Goal: Task Accomplishment & Management: Complete application form

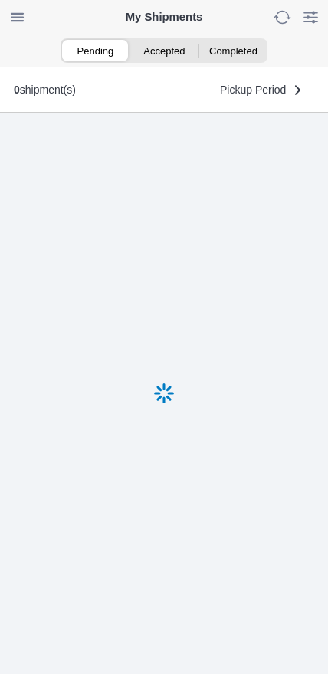
click at [172, 54] on ion-segment-button "Accepted" at bounding box center [164, 50] width 69 height 21
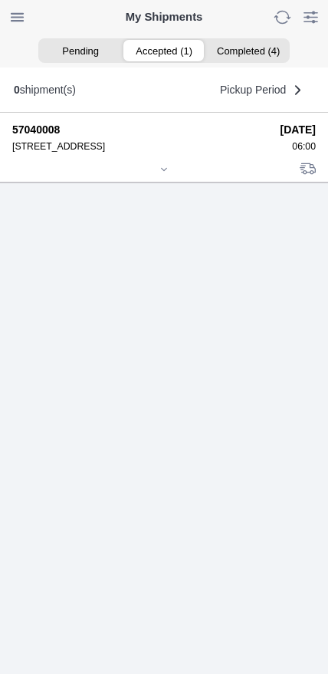
click at [169, 174] on icon at bounding box center [163, 169] width 9 height 9
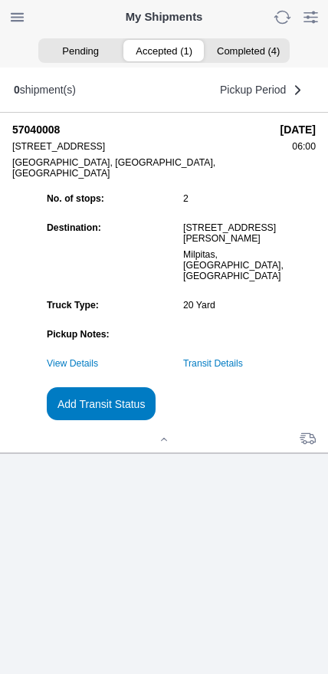
click at [242, 369] on link "Transit Details" at bounding box center [213, 363] width 60 height 11
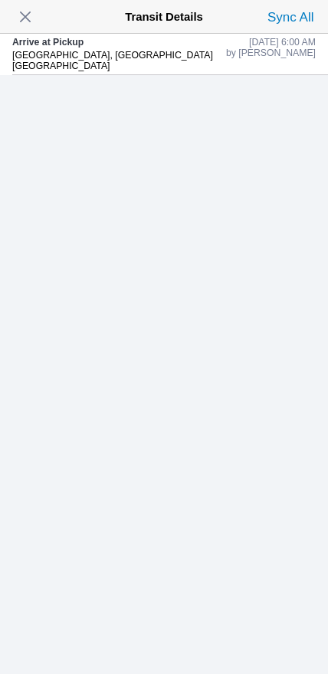
click at [36, 18] on span "button" at bounding box center [25, 16] width 21 height 21
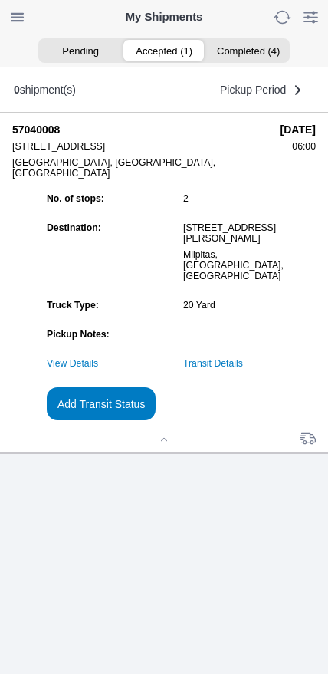
click at [0, 0] on slot "Add Transit Status" at bounding box center [0, 0] width 0 height 0
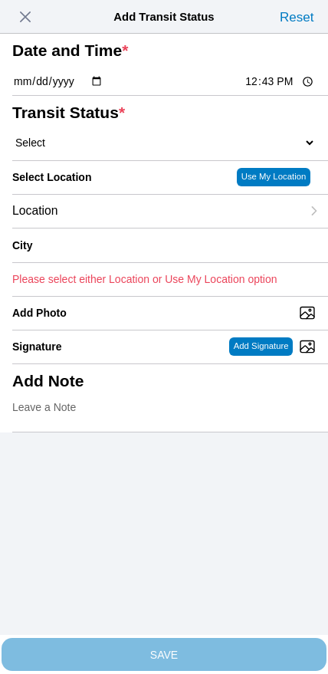
click at [291, 90] on input "12:43" at bounding box center [280, 82] width 72 height 16
type input "06:30"
click at [106, 149] on select "Select Arrive at Drop Off Arrive at Pickup Break Start Break Stop Depart Drop O…" at bounding box center [164, 143] width 304 height 14
select select "DPTPULOC"
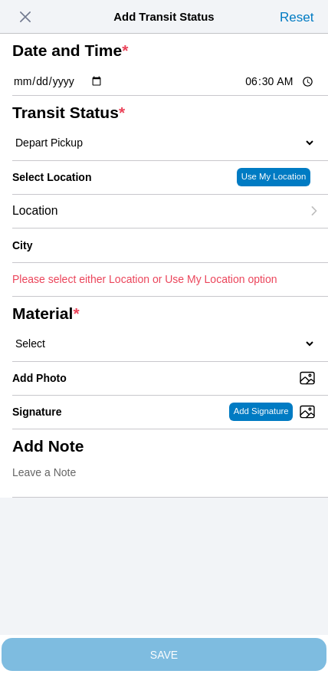
click at [146, 228] on div "Location" at bounding box center [156, 211] width 289 height 33
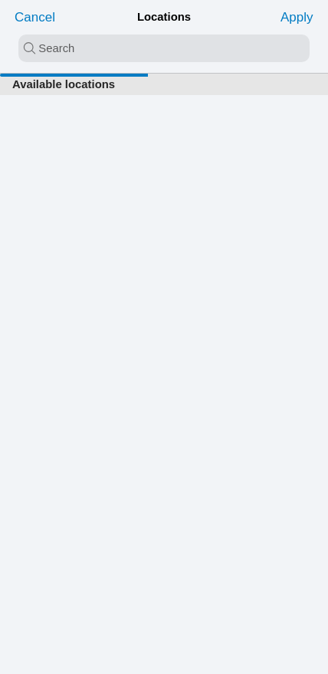
click at [156, 48] on input "search text" at bounding box center [163, 48] width 291 height 28
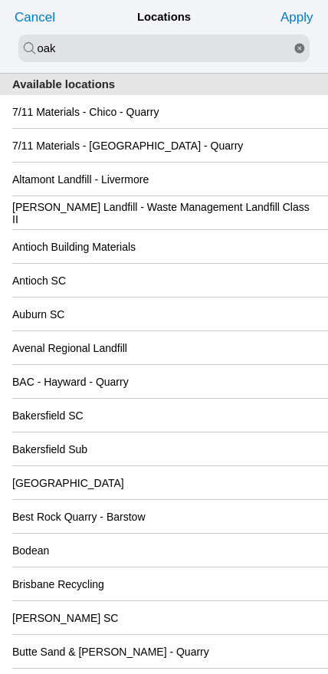
type input "oak"
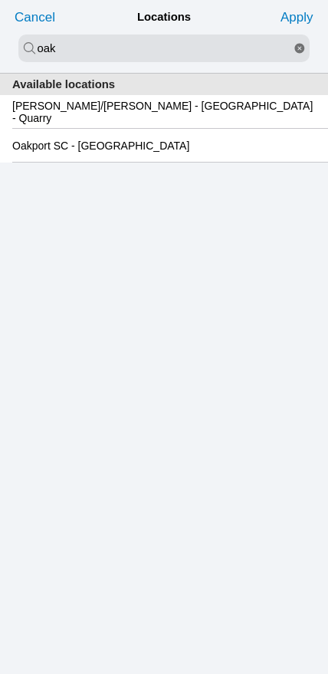
click at [0, 0] on slot "Oakport SC - [GEOGRAPHIC_DATA]" at bounding box center [0, 0] width 0 height 0
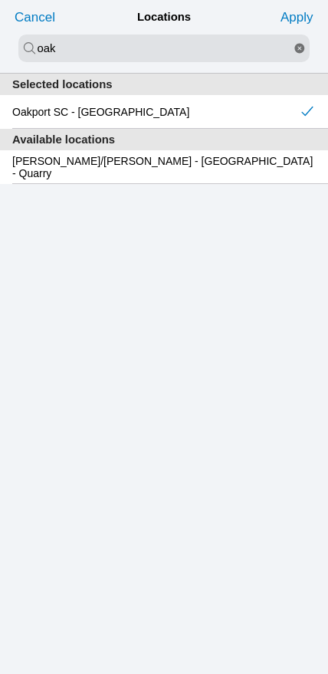
click at [0, 0] on slot "Apply" at bounding box center [0, 0] width 0 height 0
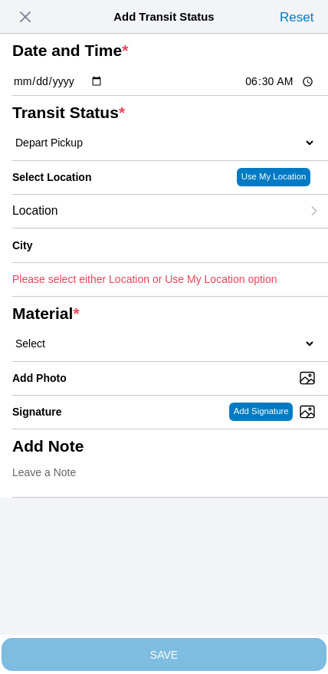
type input "[GEOGRAPHIC_DATA]"
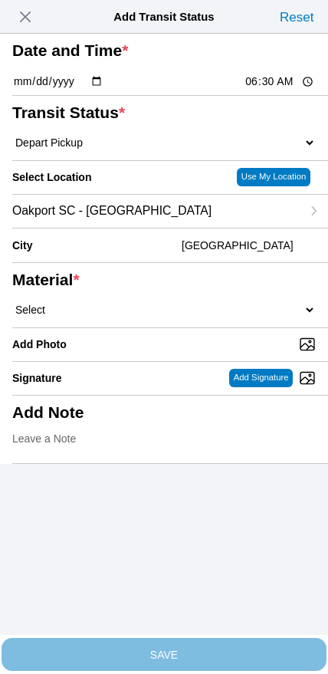
click at [205, 317] on select "Select 1" x 3" Rock 1" x 4" Rock 2" x 4" Rock Asphalt Cold Patch Backfill Spec …" at bounding box center [164, 310] width 304 height 14
select select "708654"
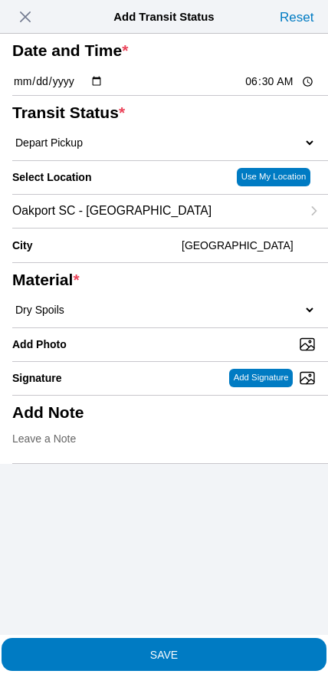
click at [201, 649] on span "SAVE" at bounding box center [164, 654] width 304 height 11
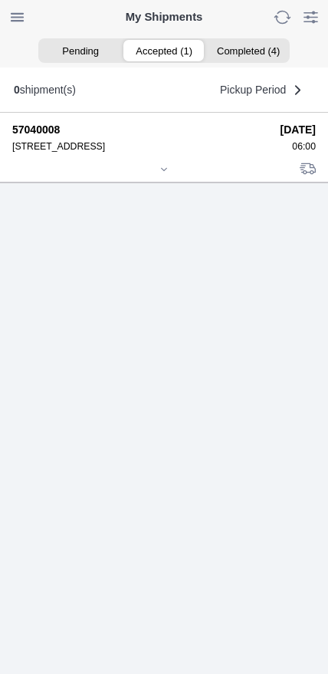
click at [161, 174] on icon at bounding box center [163, 169] width 9 height 9
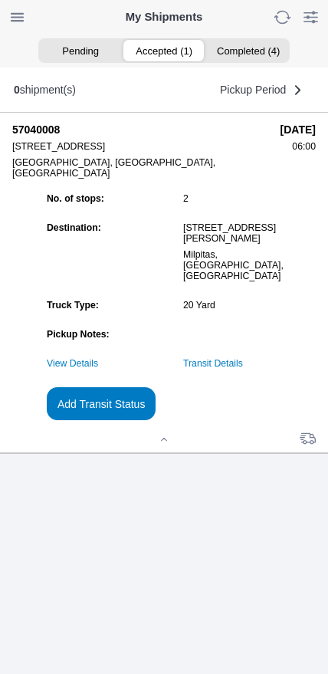
click at [0, 0] on slot "Add Transit Status" at bounding box center [0, 0] width 0 height 0
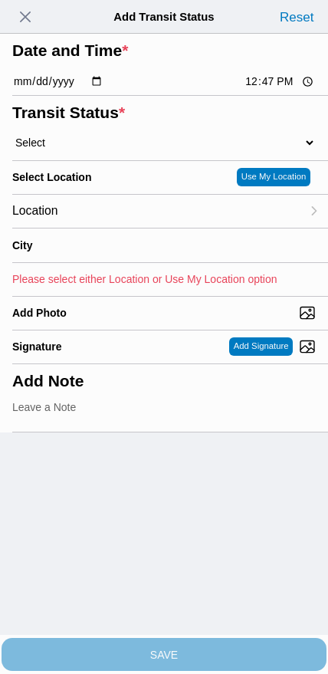
click at [273, 90] on input "12:47" at bounding box center [280, 82] width 72 height 16
type input "08:40"
click at [99, 149] on select "Select Arrive at Drop Off Arrive at Pickup Break Start Break Stop Depart Drop O…" at bounding box center [164, 143] width 304 height 14
select select "DPTDLVLOC"
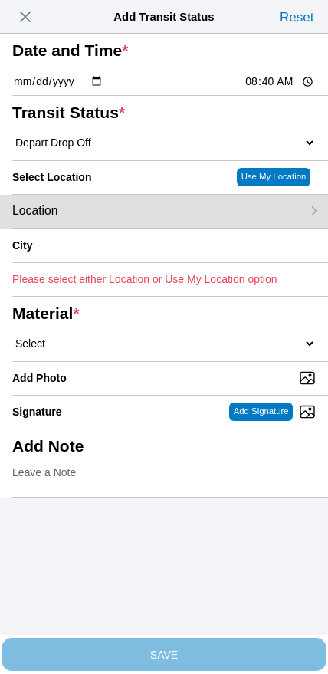
click at [129, 228] on div "Location" at bounding box center [156, 211] width 289 height 33
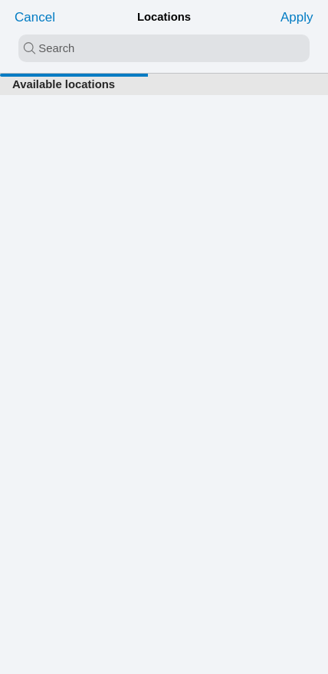
click at [163, 41] on input "search text" at bounding box center [163, 48] width 291 height 28
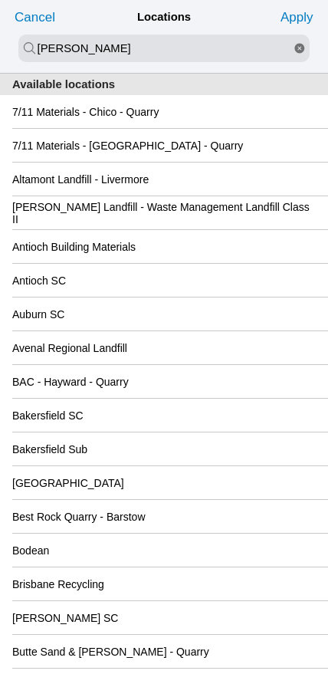
type input "[PERSON_NAME]"
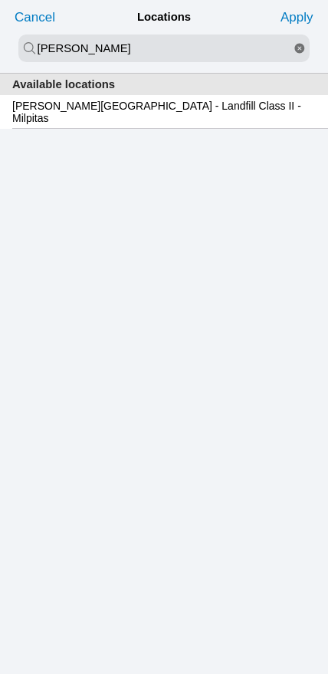
click at [0, 0] on slot "[PERSON_NAME][GEOGRAPHIC_DATA] - Landfill Class II - Milpitas" at bounding box center [0, 0] width 0 height 0
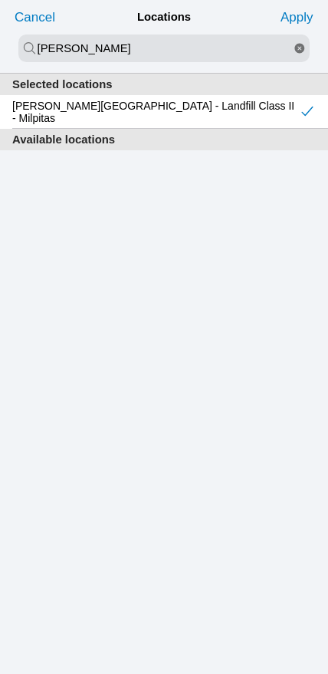
click at [0, 0] on slot "Apply" at bounding box center [0, 0] width 0 height 0
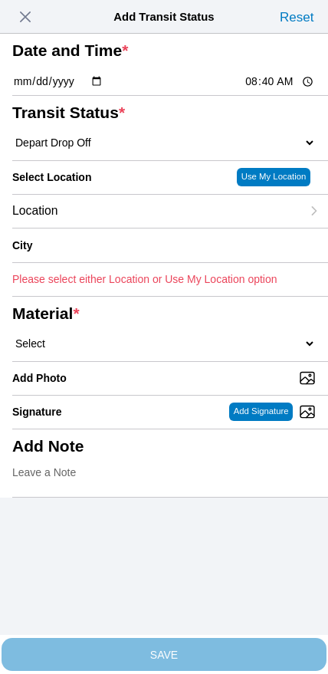
type input "Milpitas"
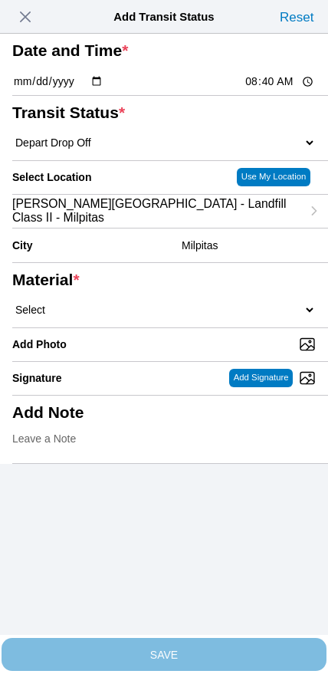
click at [189, 317] on select "Select 1" x 3" Rock 1" x 4" Rock 2" x 4" Rock Asphalt Cold Patch Backfill Spec …" at bounding box center [164, 310] width 304 height 14
select select "708654"
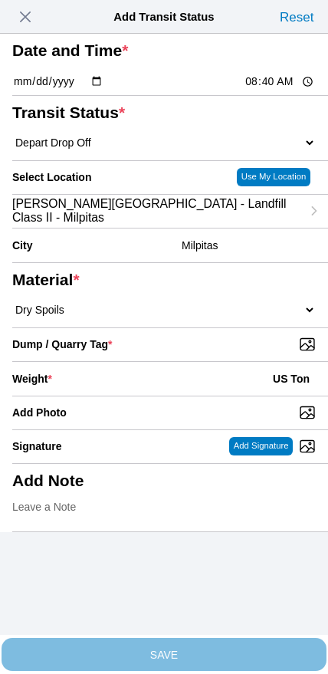
click at [232, 353] on input "Dump / Quarry Tag *" at bounding box center [170, 344] width 316 height 17
type input "C:\fakepath\image.jpg"
click at [137, 396] on div "Weight * US Ton" at bounding box center [164, 379] width 304 height 34
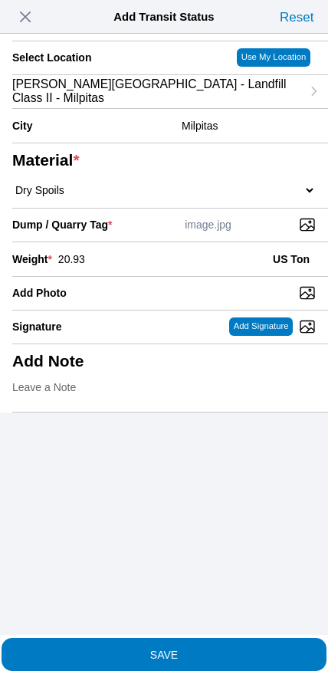
type input "20.93"
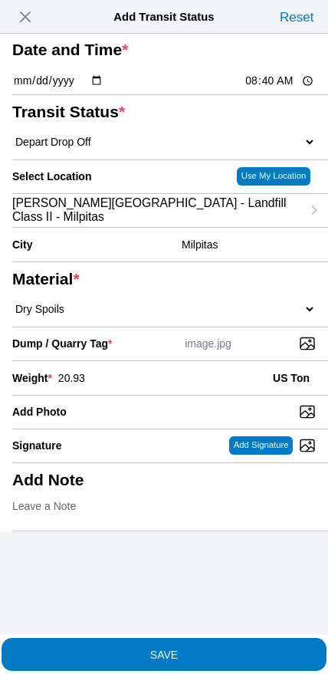
scroll to position [116, 0]
click at [189, 649] on span "SAVE" at bounding box center [164, 654] width 304 height 11
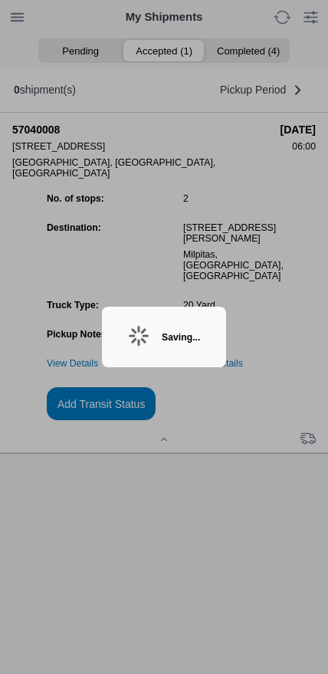
click at [53, 363] on ion-backdrop at bounding box center [164, 337] width 328 height 674
click at [163, 332] on div "Saving..." at bounding box center [181, 337] width 38 height 11
click at [163, 324] on div "Saving..." at bounding box center [164, 337] width 124 height 61
click at [169, 325] on div "Saving..." at bounding box center [164, 337] width 124 height 61
click at [148, 327] on div "Saving..." at bounding box center [164, 337] width 124 height 61
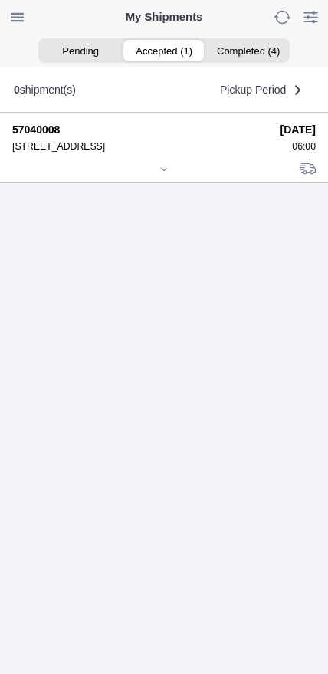
click at [163, 170] on icon at bounding box center [164, 169] width 5 height 2
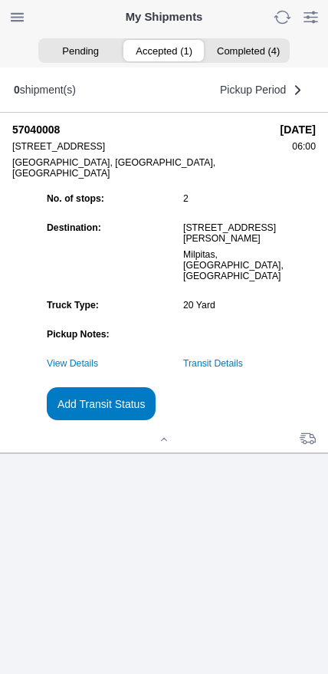
click at [239, 369] on link "Transit Details" at bounding box center [213, 363] width 60 height 11
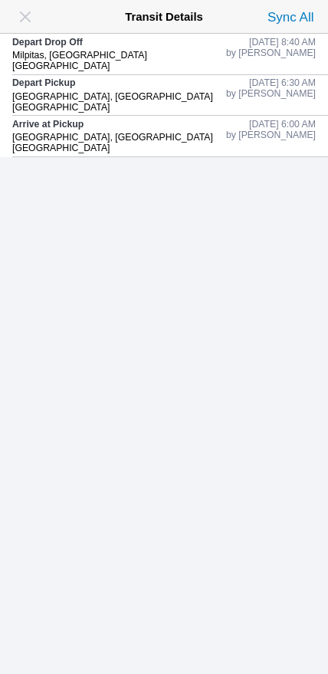
click at [21, 18] on span "button" at bounding box center [25, 16] width 21 height 21
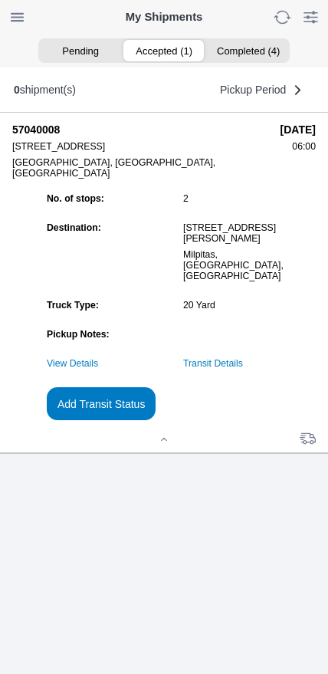
click at [0, 0] on slot "Add Transit Status" at bounding box center [0, 0] width 0 height 0
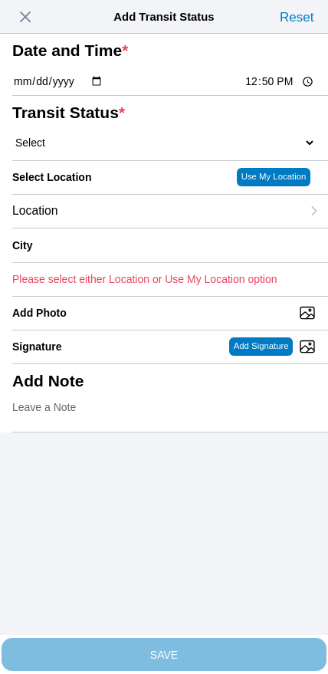
click at [268, 90] on input "12:50" at bounding box center [280, 82] width 72 height 16
type input "09:55"
click at [93, 149] on select "Select Arrive at Drop Off Arrive at Pickup Break Start Break Stop Depart Drop O…" at bounding box center [164, 143] width 304 height 14
select select "DPTPULOC"
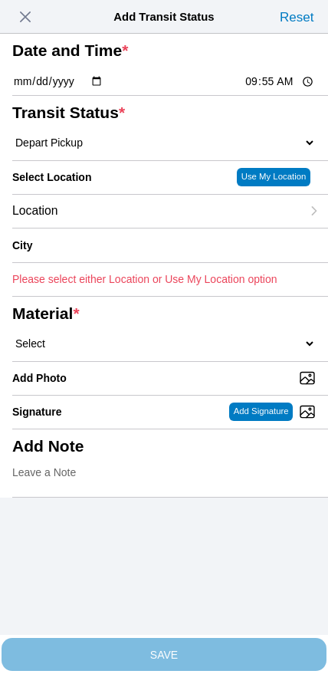
click at [118, 228] on div "Location" at bounding box center [156, 211] width 289 height 33
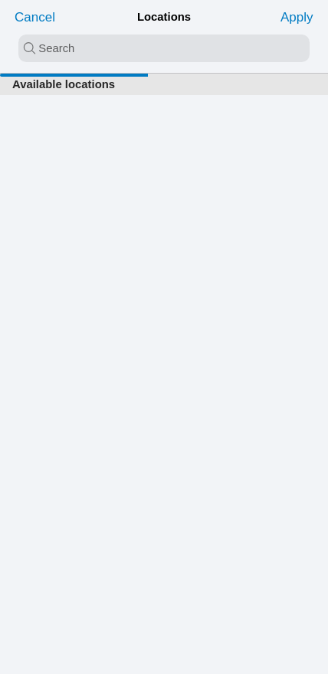
click at [130, 51] on input "search text" at bounding box center [163, 48] width 291 height 28
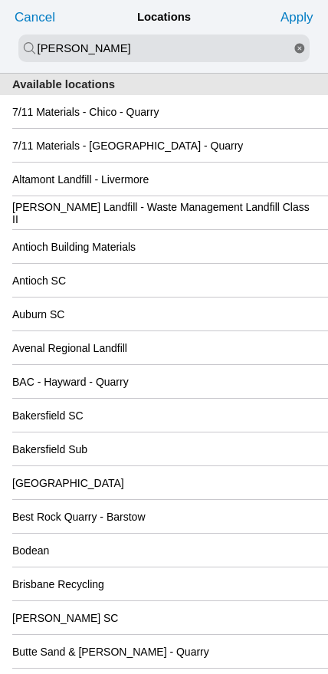
type input "[PERSON_NAME]"
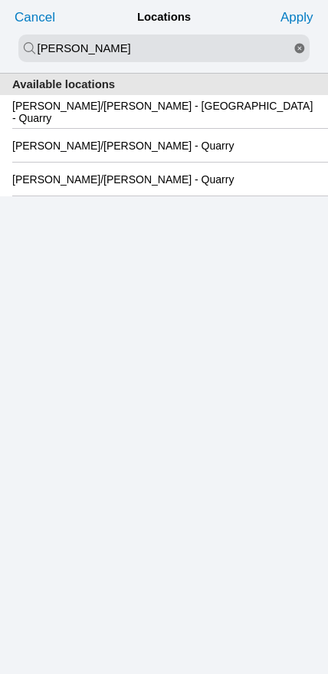
click at [0, 0] on slot "[PERSON_NAME]/[PERSON_NAME] - [GEOGRAPHIC_DATA] - Quarry" at bounding box center [0, 0] width 0 height 0
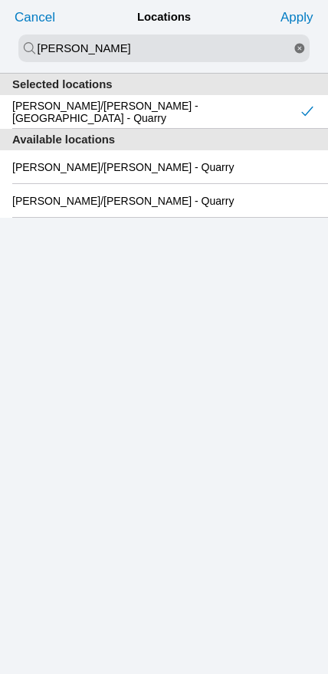
click at [0, 0] on slot "Apply" at bounding box center [0, 0] width 0 height 0
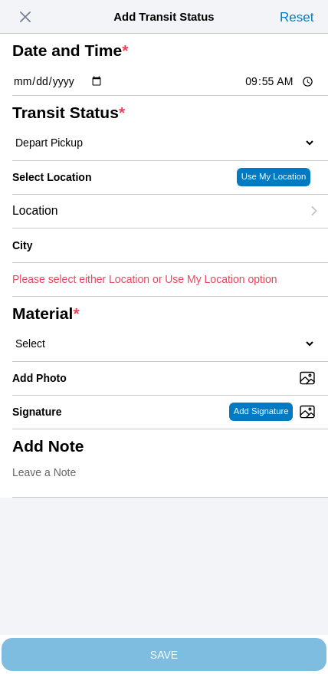
type input "[GEOGRAPHIC_DATA]"
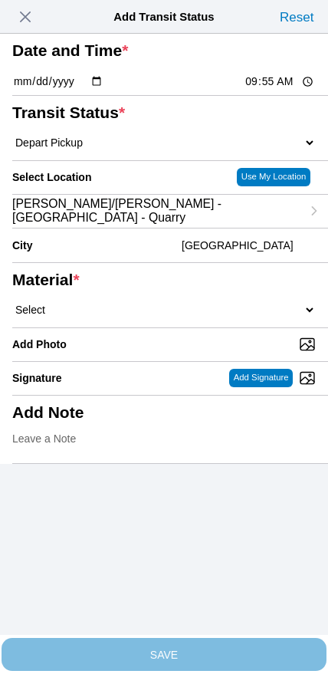
click at [169, 317] on select "Select 1" x 3" Rock 1" x 4" Rock 2" x 4" Rock Asphalt Cold Patch Backfill Spec …" at bounding box center [164, 310] width 304 height 14
select select "708651"
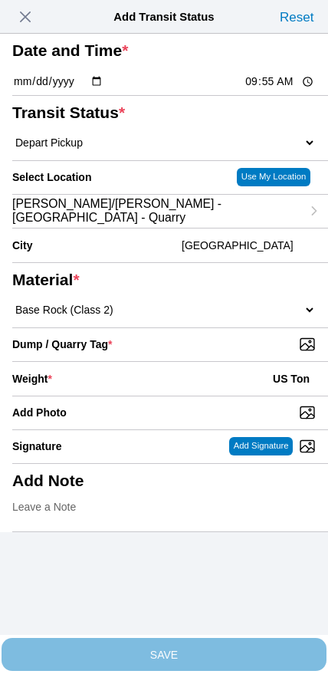
click at [222, 353] on input "Dump / Quarry Tag *" at bounding box center [170, 344] width 316 height 17
type input "C:\fakepath\image.jpg"
click at [149, 396] on div "Weight * US Ton" at bounding box center [164, 379] width 304 height 34
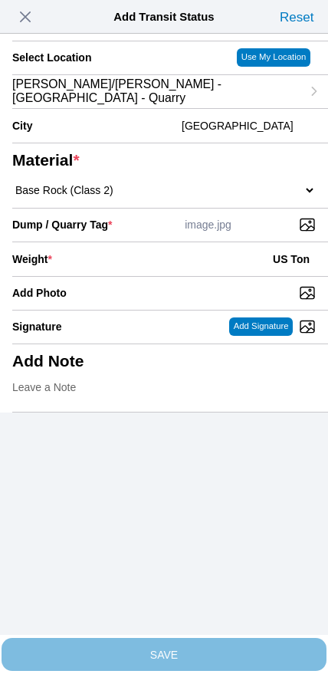
scroll to position [138, 0]
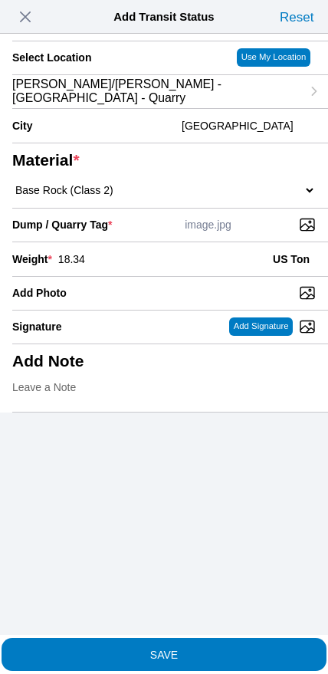
type input "18.34"
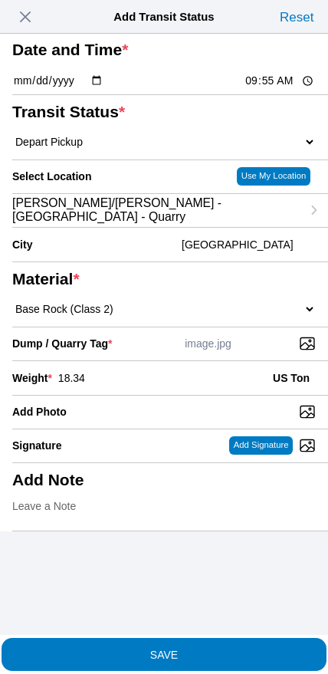
scroll to position [98, 0]
click at [199, 649] on span "SAVE" at bounding box center [164, 654] width 304 height 11
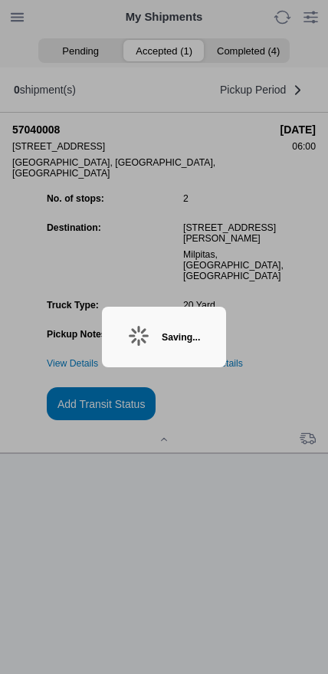
click at [281, 446] on ion-backdrop at bounding box center [164, 337] width 328 height 674
click at [16, 647] on ion-backdrop at bounding box center [164, 337] width 328 height 674
click at [21, 656] on ion-backdrop at bounding box center [164, 337] width 328 height 674
click at [189, 337] on div "Saving..." at bounding box center [181, 337] width 38 height 11
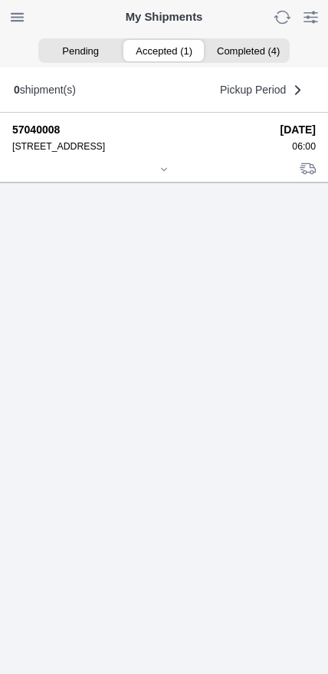
click at [166, 174] on icon at bounding box center [163, 169] width 9 height 9
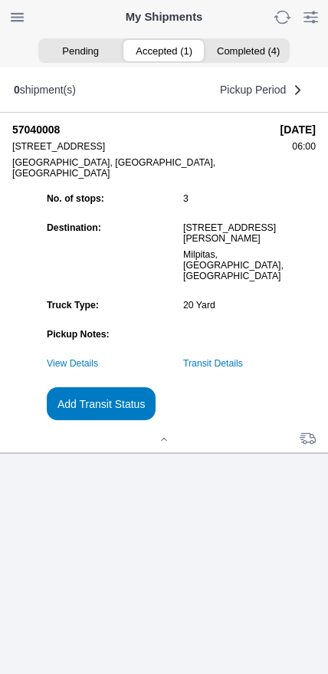
click at [243, 369] on link "Transit Details" at bounding box center [213, 363] width 60 height 11
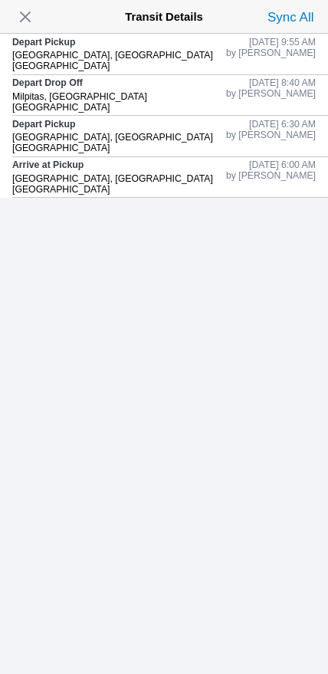
click at [36, 26] on span "button" at bounding box center [25, 16] width 21 height 21
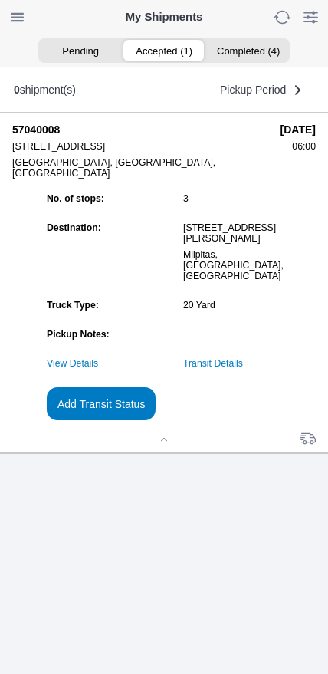
click at [0, 0] on slot "Add Transit Status" at bounding box center [0, 0] width 0 height 0
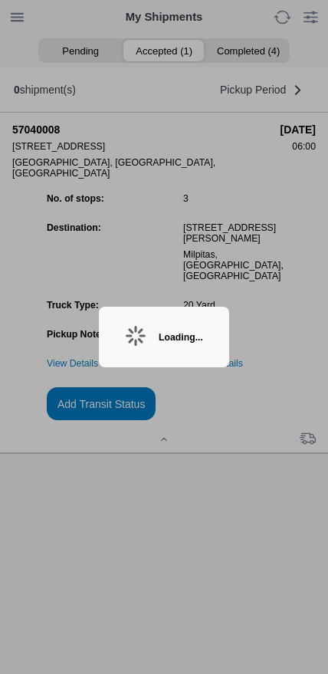
click at [157, 557] on ion-backdrop at bounding box center [164, 337] width 328 height 674
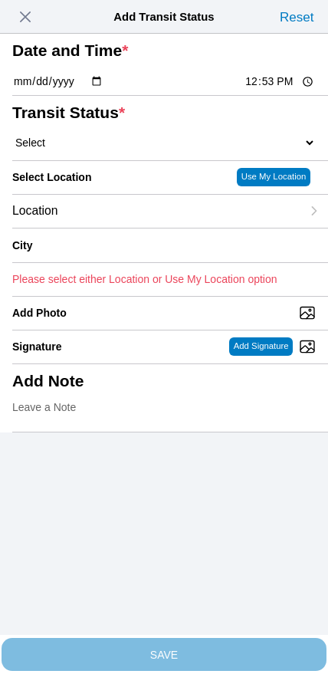
click at [278, 90] on input "12:53" at bounding box center [280, 82] width 72 height 16
type input "10:10"
click at [106, 149] on select "Select Arrive at Drop Off Arrive at Pickup Break Start Break Stop Depart Drop O…" at bounding box center [164, 143] width 304 height 14
select select "DPTDLVLOC"
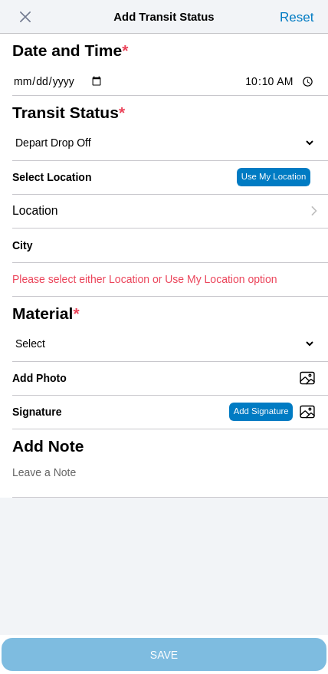
click at [129, 228] on div "Location" at bounding box center [156, 211] width 289 height 33
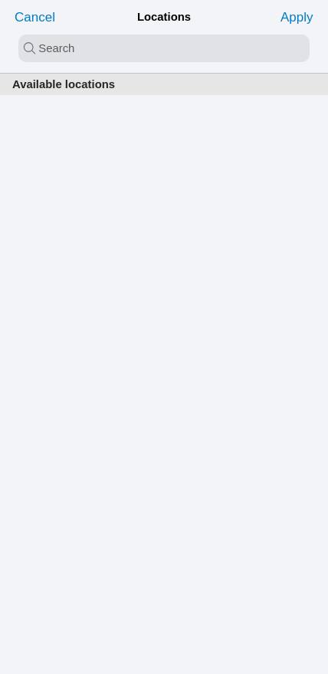
click at [150, 42] on input "search text" at bounding box center [163, 48] width 291 height 28
type input "oak"
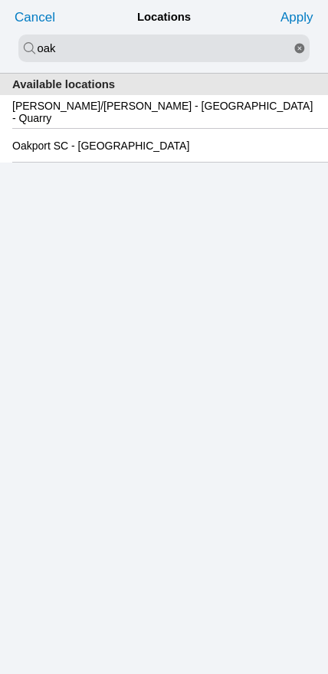
click at [0, 0] on slot "Oakport SC - [GEOGRAPHIC_DATA]" at bounding box center [0, 0] width 0 height 0
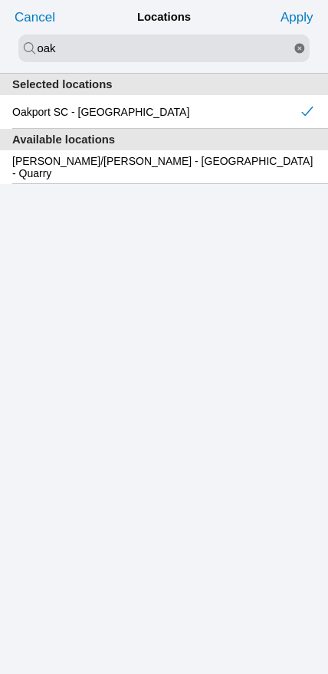
click at [0, 0] on slot "Apply" at bounding box center [0, 0] width 0 height 0
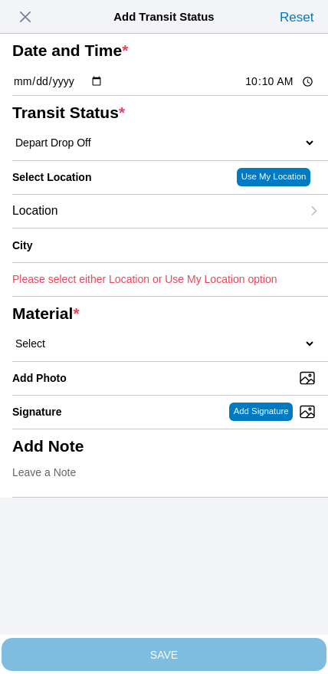
type input "[GEOGRAPHIC_DATA]"
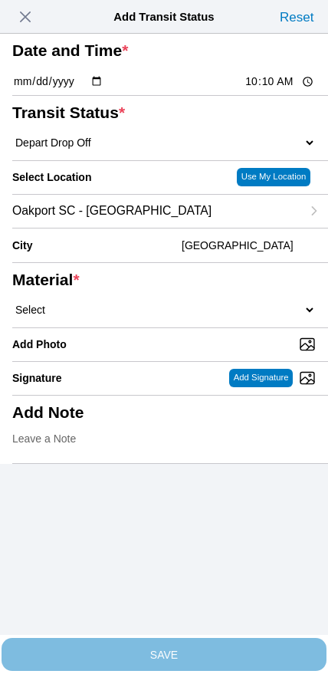
click at [190, 317] on select "Select 1" x 3" Rock 1" x 4" Rock 2" x 4" Rock Asphalt Cold Patch Backfill Spec …" at bounding box center [164, 310] width 304 height 14
select select "708651"
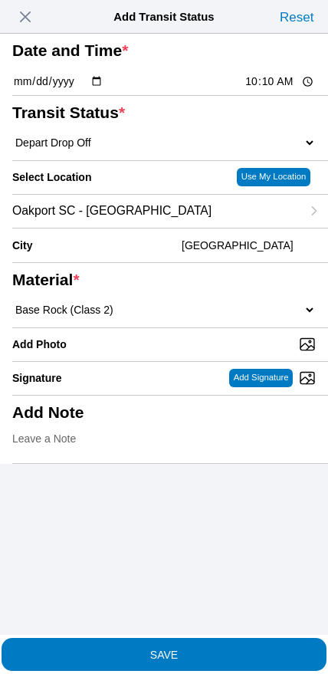
click at [215, 353] on input "Add Photo" at bounding box center [170, 344] width 316 height 17
type input "C:\fakepath\image.jpg"
click at [192, 649] on span "SAVE" at bounding box center [164, 654] width 304 height 11
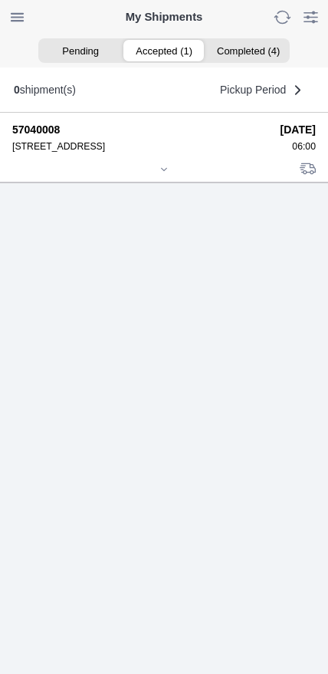
click at [159, 174] on icon at bounding box center [163, 169] width 9 height 9
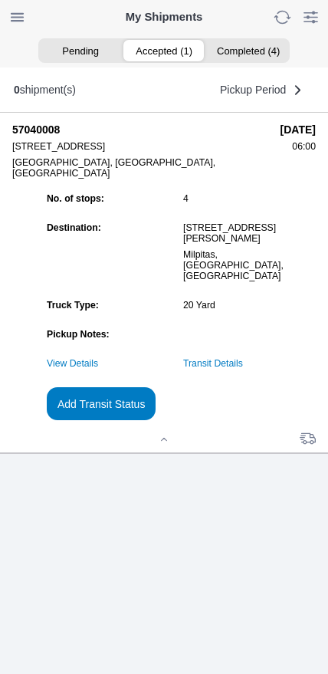
click at [0, 0] on slot "Add Transit Status" at bounding box center [0, 0] width 0 height 0
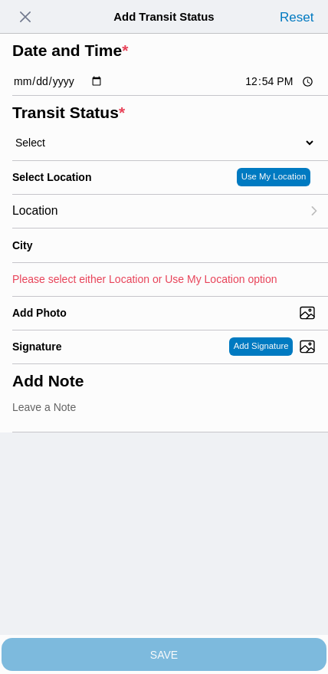
click at [261, 90] on input "12:54" at bounding box center [280, 82] width 72 height 16
type input "10:15"
click at [74, 149] on select "Select Arrive at Drop Off Arrive at Pickup Break Start Break Stop Depart Drop O…" at bounding box center [164, 143] width 304 height 14
select select "DPTPULOC"
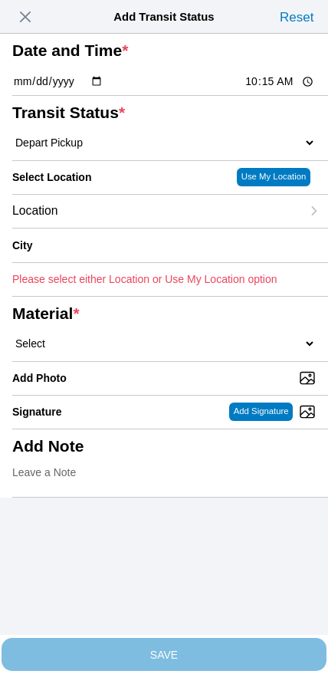
click at [104, 228] on div "Location" at bounding box center [156, 211] width 289 height 33
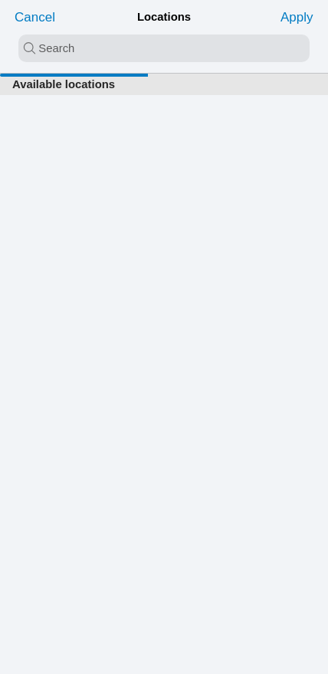
click at [133, 44] on input "search text" at bounding box center [163, 48] width 291 height 28
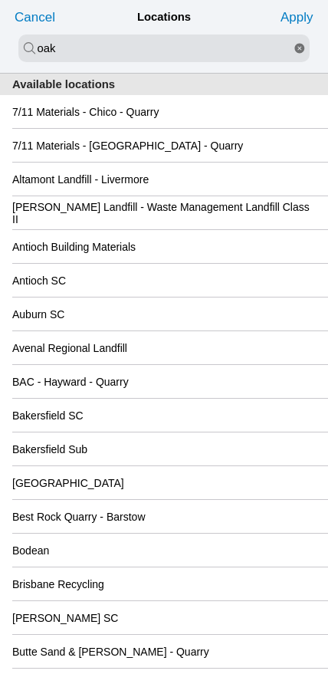
type input "oak"
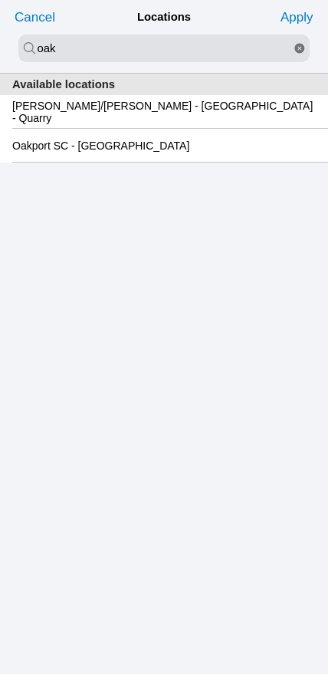
click at [0, 0] on slot "Oakport SC - [GEOGRAPHIC_DATA]" at bounding box center [0, 0] width 0 height 0
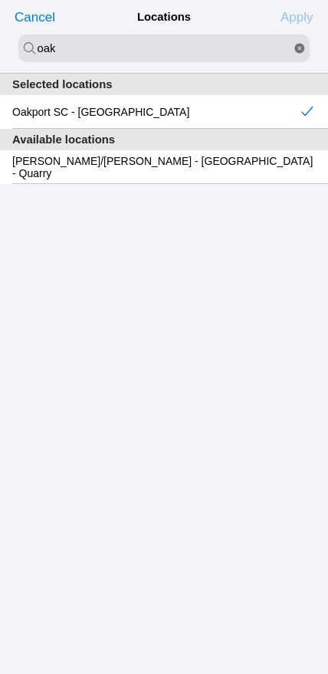
click at [0, 0] on slot "Apply" at bounding box center [0, 0] width 0 height 0
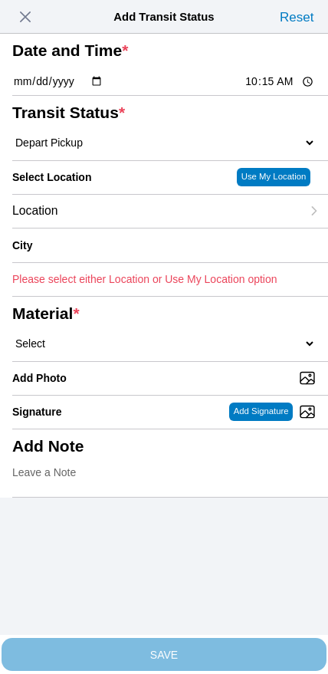
type input "[GEOGRAPHIC_DATA]"
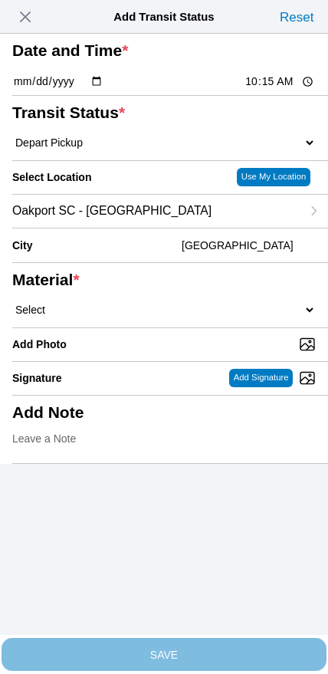
click at [200, 317] on select "Select 1" x 3" Rock 1" x 4" Rock 2" x 4" Rock Asphalt Cold Patch Backfill Spec …" at bounding box center [164, 310] width 304 height 14
select select "708654"
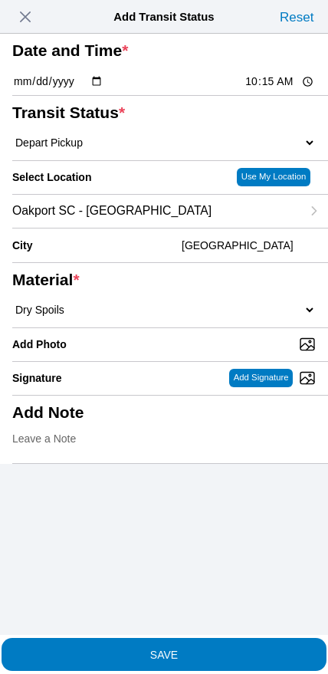
click at [205, 649] on span "SAVE" at bounding box center [164, 654] width 304 height 11
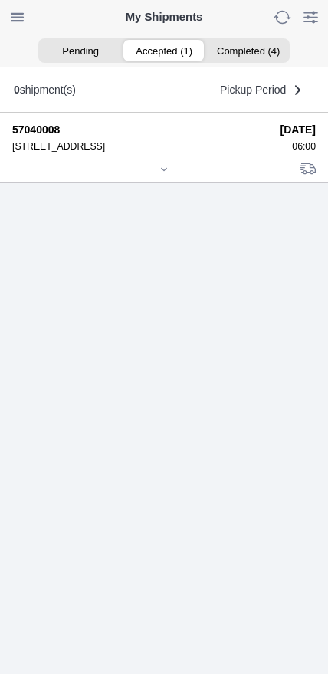
click at [162, 170] on icon at bounding box center [164, 169] width 5 height 2
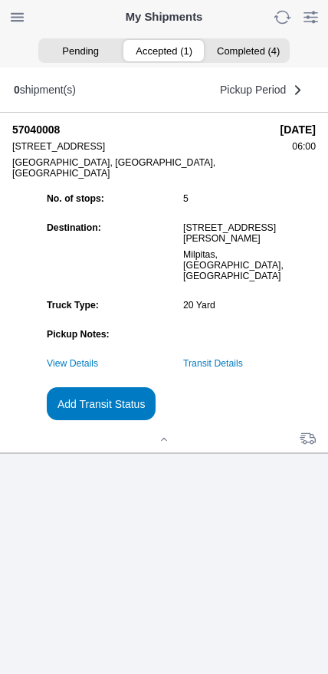
click at [0, 0] on slot "Add Transit Status" at bounding box center [0, 0] width 0 height 0
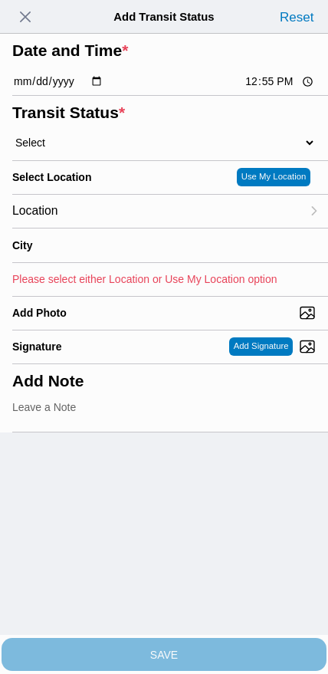
click at [264, 90] on input "12:55" at bounding box center [280, 82] width 72 height 16
type input "12:00"
click at [88, 149] on select "Select Arrive at Drop Off Arrive at Pickup Break Start Break Stop Depart Drop O…" at bounding box center [164, 143] width 304 height 14
select select "DPTDLVLOC"
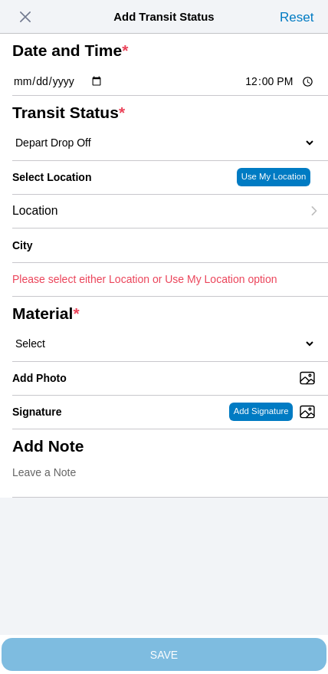
click at [124, 228] on div "Location" at bounding box center [156, 211] width 289 height 33
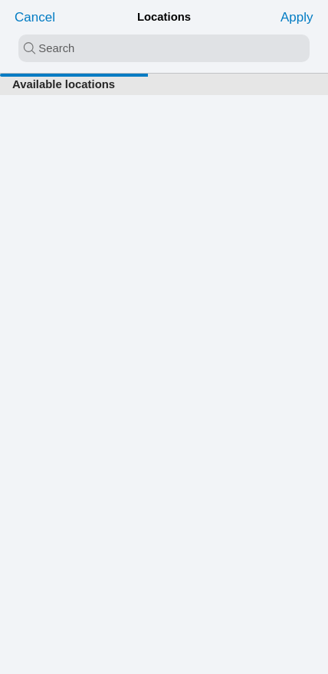
click at [163, 49] on input "search text" at bounding box center [163, 48] width 291 height 28
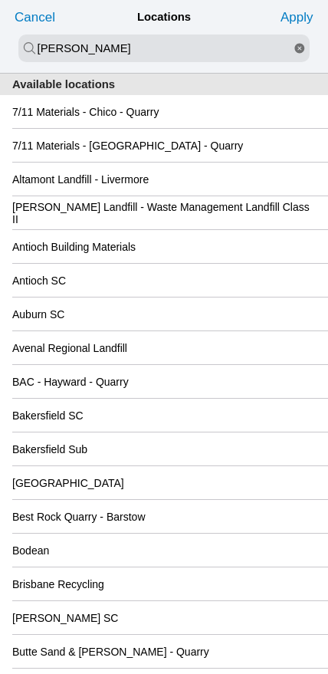
type input "[PERSON_NAME]"
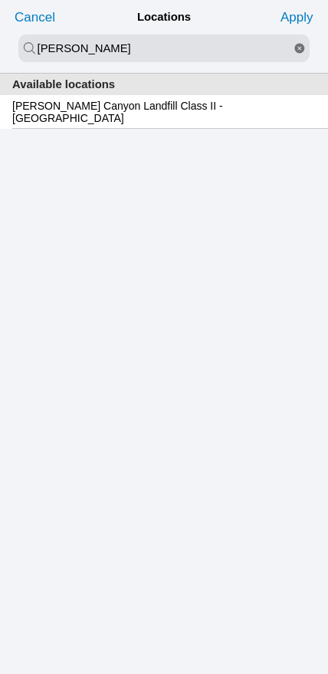
click at [0, 0] on slot "[PERSON_NAME] Canyon Landfill Class II - [GEOGRAPHIC_DATA]" at bounding box center [0, 0] width 0 height 0
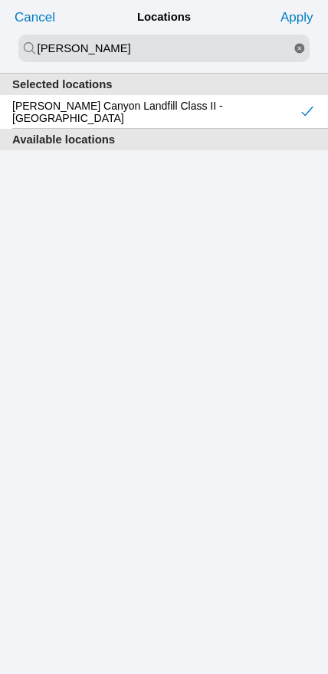
click at [0, 0] on slot "Apply" at bounding box center [0, 0] width 0 height 0
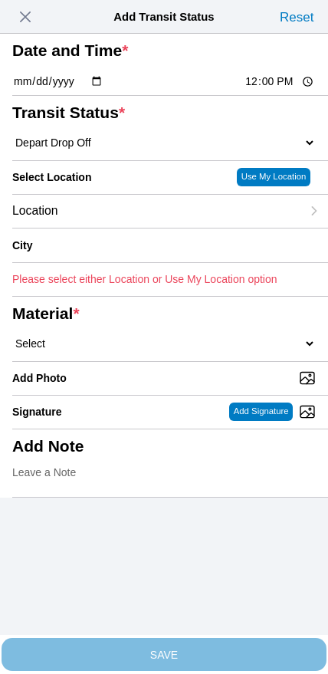
type input "[GEOGRAPHIC_DATA]"
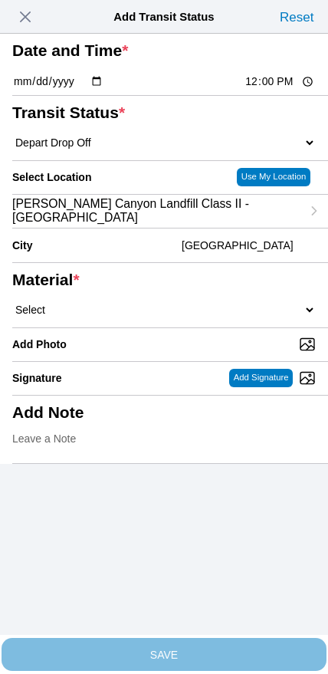
click at [180, 317] on select "Select 1" x 3" Rock 1" x 4" Rock 2" x 4" Rock Asphalt Cold Patch Backfill Spec …" at bounding box center [164, 310] width 304 height 14
select select "708654"
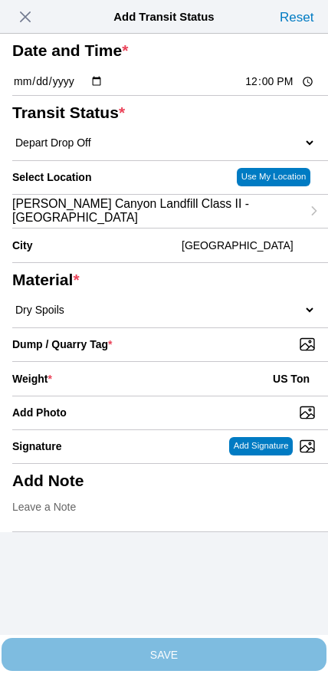
click at [219, 353] on input "Dump / Quarry Tag *" at bounding box center [170, 344] width 316 height 17
type input "C:\fakepath\image.jpg"
click at [117, 396] on div "Weight * US Ton" at bounding box center [164, 379] width 304 height 34
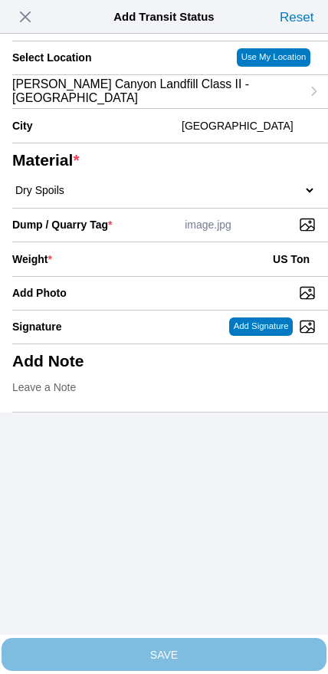
scroll to position [138, 0]
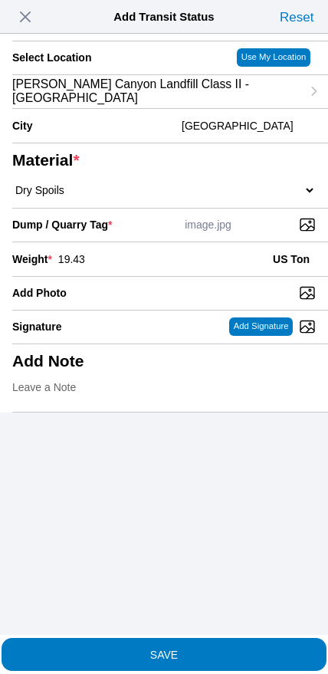
type input "19.43"
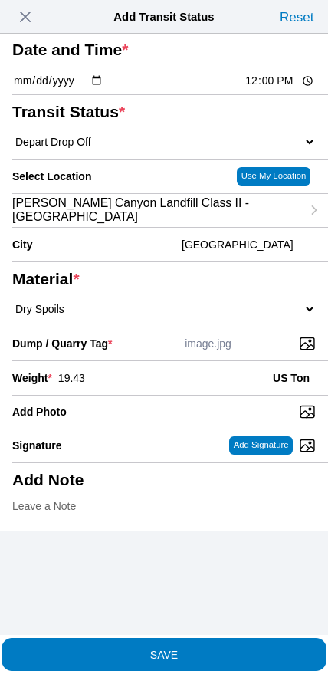
scroll to position [10, 0]
click at [205, 649] on span "SAVE" at bounding box center [164, 654] width 304 height 11
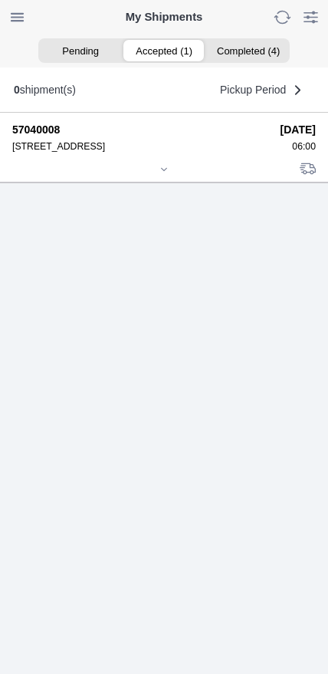
click at [165, 170] on icon at bounding box center [164, 169] width 5 height 2
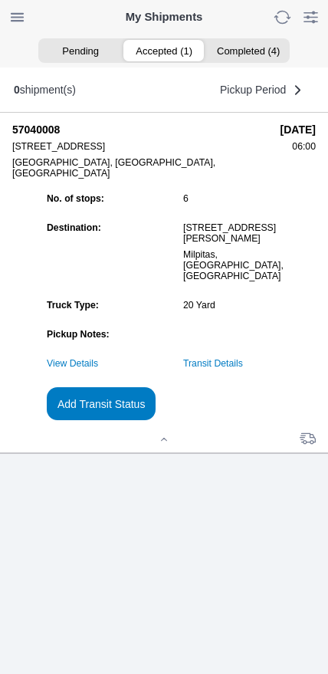
click at [239, 369] on link "Transit Details" at bounding box center [213, 363] width 60 height 11
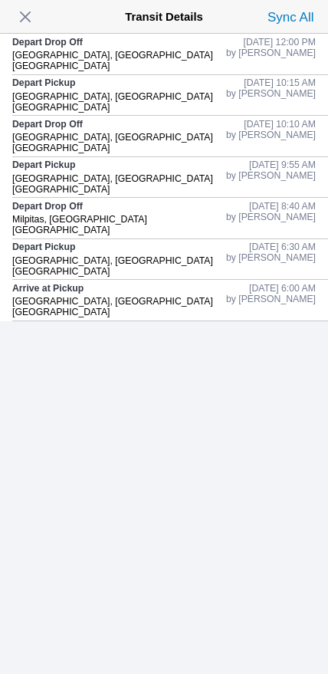
click at [28, 21] on span "button" at bounding box center [25, 16] width 21 height 21
